Goal: Information Seeking & Learning: Learn about a topic

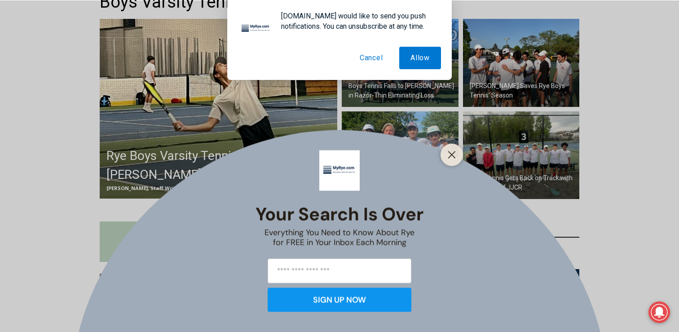
click at [373, 53] on button "Cancel" at bounding box center [372, 58] width 46 height 22
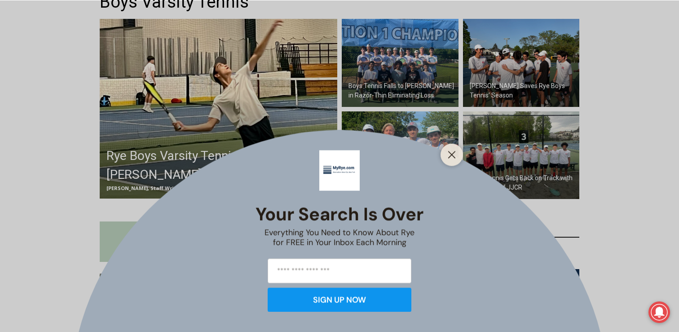
click at [460, 158] on div at bounding box center [452, 154] width 22 height 22
click at [456, 155] on icon "Close" at bounding box center [452, 155] width 8 height 8
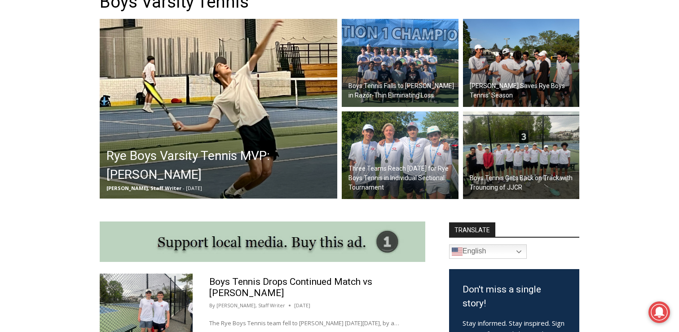
click at [384, 83] on h2 "Boys Tennis Falls to Horace Greeley in Razor-Thin Eliminating Loss" at bounding box center [403, 90] width 108 height 19
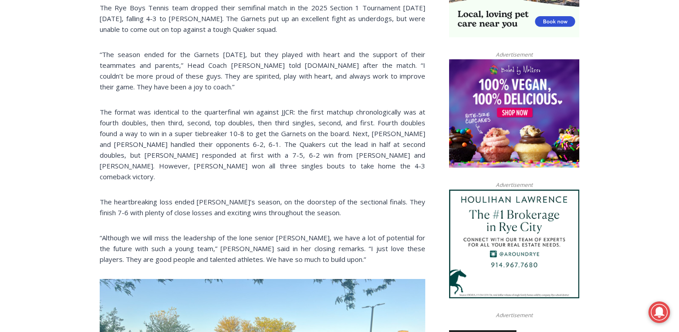
scroll to position [685, 0]
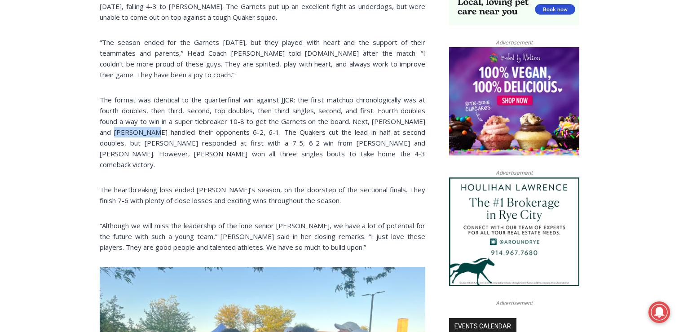
drag, startPoint x: 137, startPoint y: 131, endPoint x: 99, endPoint y: 131, distance: 38.2
click at [100, 131] on p "The format was identical to the quarterfinal win against JJCR: the first matchu…" at bounding box center [263, 131] width 326 height 75
copy p "Tayga Vural"
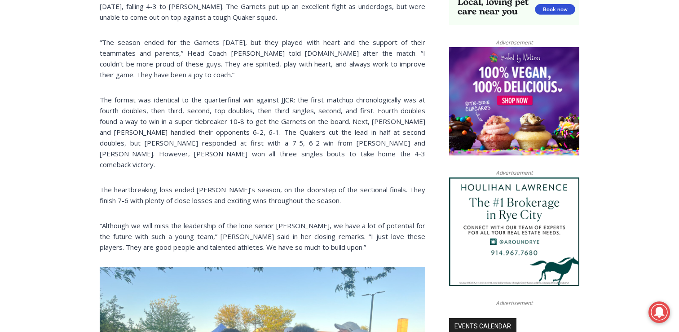
click at [208, 154] on p "The format was identical to the quarterfinal win against JJCR: the first matchu…" at bounding box center [263, 131] width 326 height 75
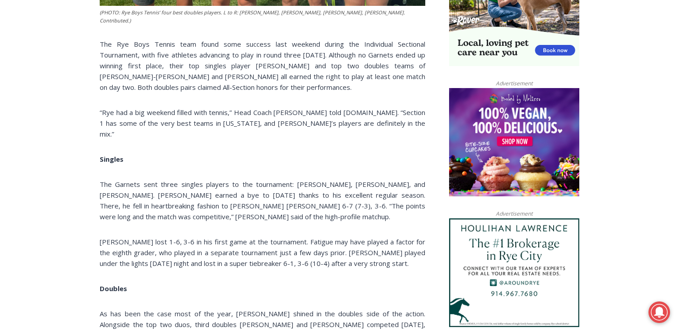
scroll to position [656, 0]
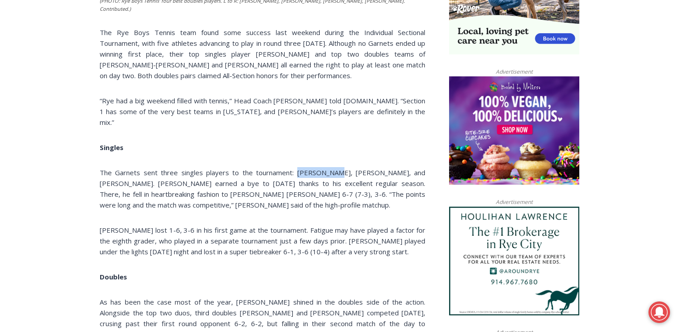
drag, startPoint x: 325, startPoint y: 154, endPoint x: 285, endPoint y: 155, distance: 40.4
click at [285, 167] on p "The Garnets sent three singles players to the tournament: Luke Gordon, Xavier M…" at bounding box center [263, 188] width 326 height 43
copy p "Luke Gordon"
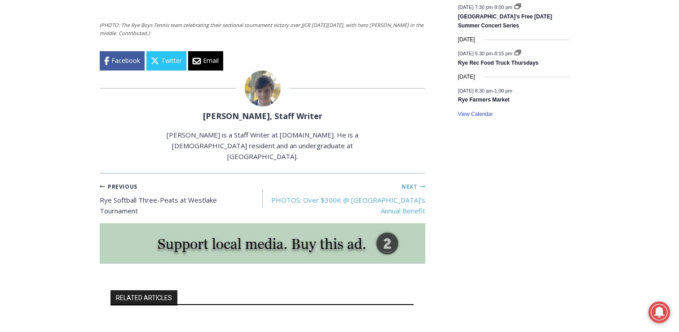
scroll to position [1371, 0]
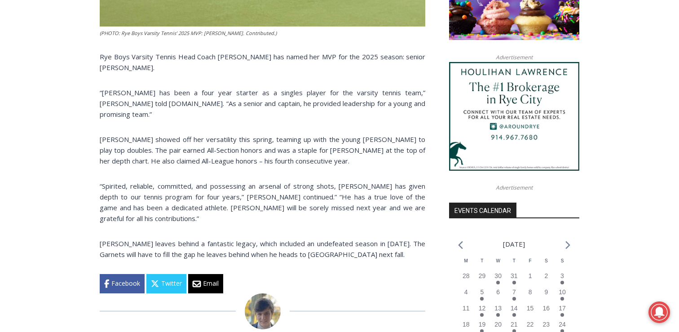
scroll to position [780, 0]
